Goal: Task Accomplishment & Management: Manage account settings

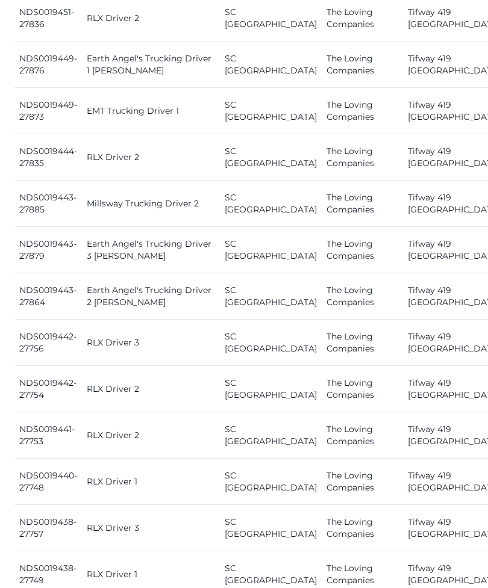
scroll to position [1392, 0]
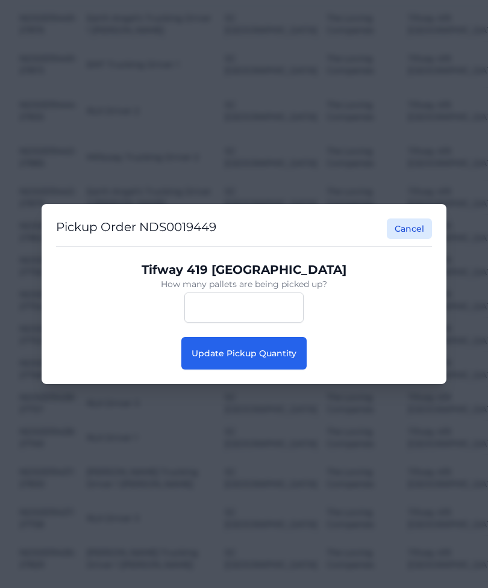
click at [282, 353] on span "Update Pickup Quantity" at bounding box center [243, 353] width 105 height 11
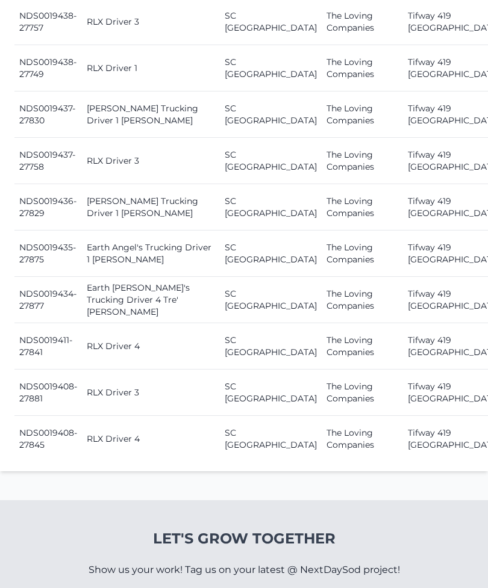
scroll to position [1900, 0]
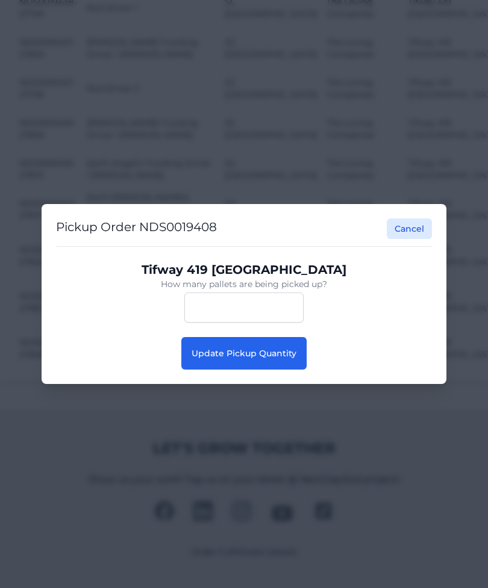
click at [275, 359] on span "Update Pickup Quantity" at bounding box center [243, 353] width 105 height 11
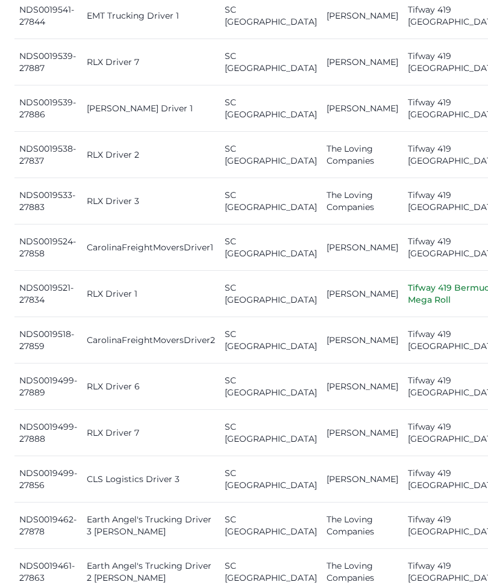
scroll to position [679, 0]
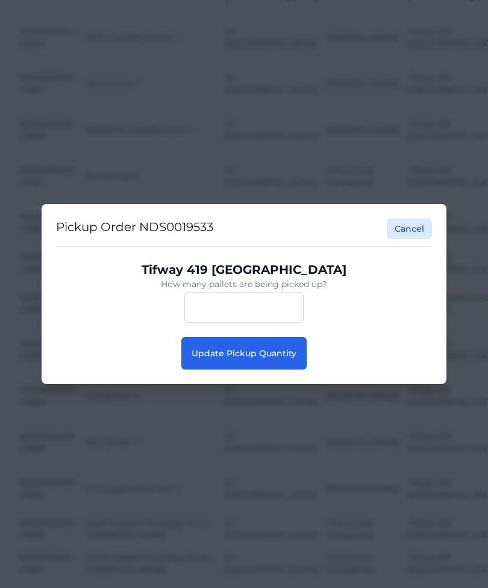
click at [275, 359] on span "Update Pickup Quantity" at bounding box center [243, 353] width 105 height 11
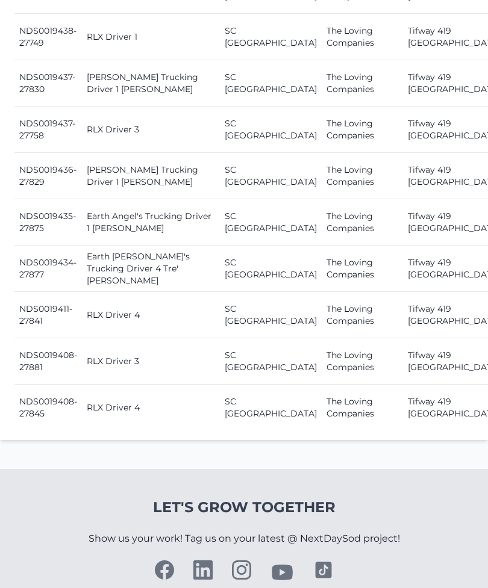
scroll to position [1931, 0]
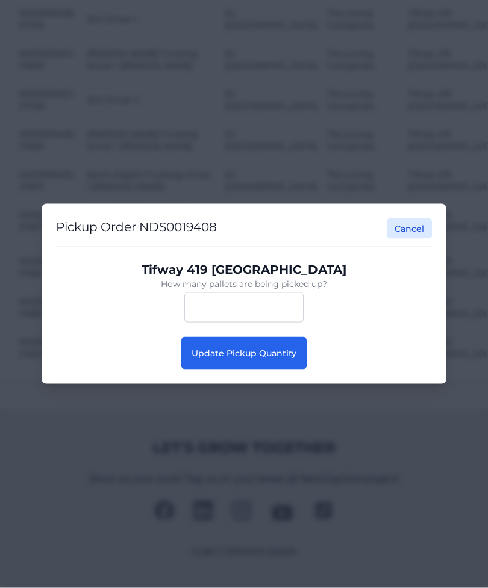
scroll to position [1932, 0]
click at [279, 370] on button "Update Pickup Quantity" at bounding box center [243, 353] width 125 height 33
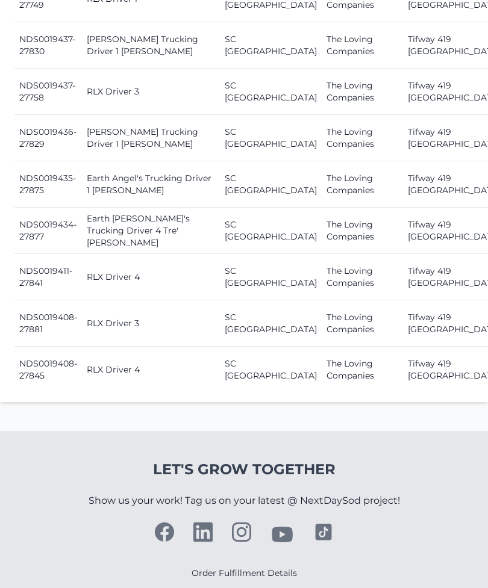
scroll to position [1965, 0]
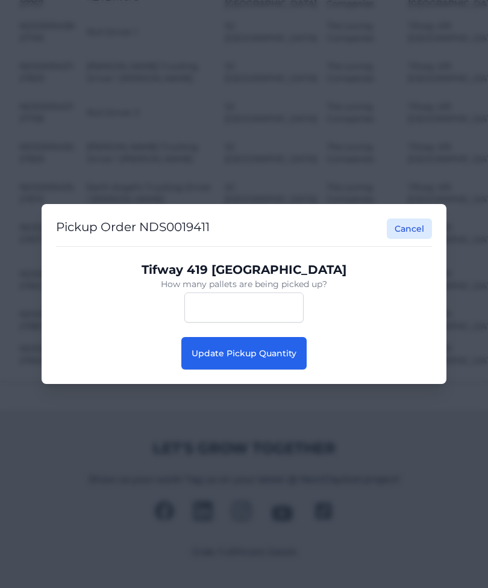
click at [275, 370] on button "Update Pickup Quantity" at bounding box center [243, 353] width 125 height 33
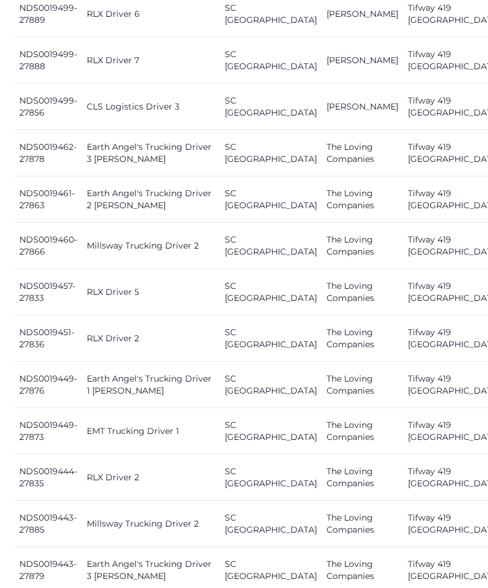
scroll to position [1072, 0]
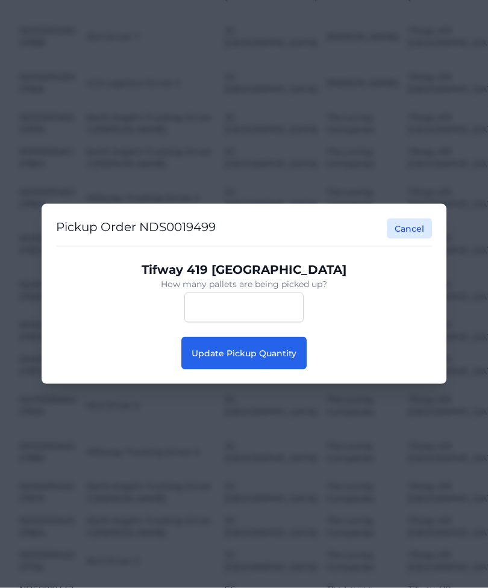
scroll to position [1073, 0]
click at [266, 352] on span "Update Pickup Quantity" at bounding box center [243, 353] width 105 height 11
